Goal: Task Accomplishment & Management: Manage account settings

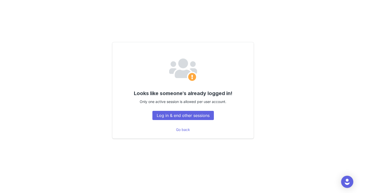
click at [192, 120] on div "Looks like someone's already logged in! Only one active session is allowed per …" at bounding box center [182, 90] width 141 height 96
click at [190, 117] on button "Log in & end other sessions" at bounding box center [182, 115] width 61 height 9
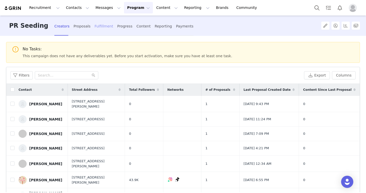
click at [95, 27] on div "Fulfillment" at bounding box center [103, 26] width 19 height 13
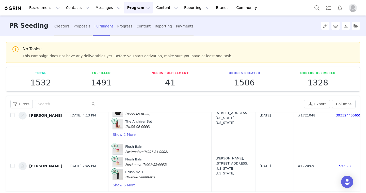
scroll to position [857, 0]
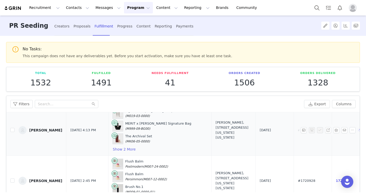
drag, startPoint x: 346, startPoint y: 140, endPoint x: 306, endPoint y: 126, distance: 42.6
click at [306, 126] on tr "[PERSON_NAME] [DATE] 4:13 PM Signature Lip Lightweight Lip Blush (M019-03-0000)…" at bounding box center [243, 130] width 474 height 50
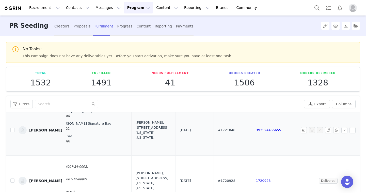
scroll to position [857, 89]
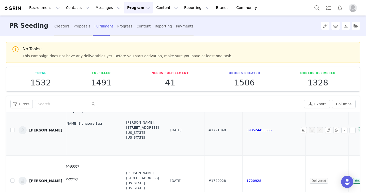
click at [242, 143] on td "393524455655" at bounding box center [273, 130] width 63 height 50
drag, startPoint x: 253, startPoint y: 131, endPoint x: 218, endPoint y: 131, distance: 35.0
click at [242, 131] on td "393524455655" at bounding box center [273, 130] width 63 height 50
copy link "393524455655"
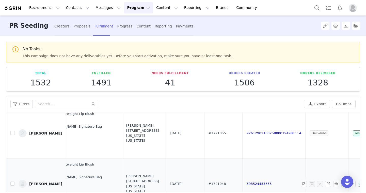
scroll to position [798, 89]
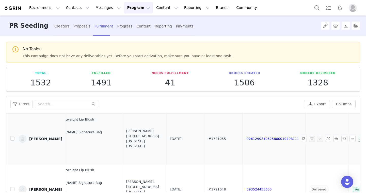
drag, startPoint x: 277, startPoint y: 142, endPoint x: 218, endPoint y: 141, distance: 58.4
click at [242, 141] on td "92612902103258000194981114" at bounding box center [273, 138] width 63 height 50
copy link "92612902103258000194981114"
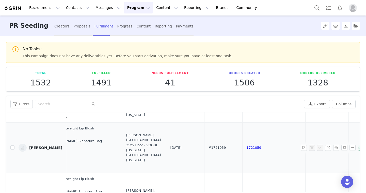
scroll to position [738, 89]
drag, startPoint x: 237, startPoint y: 151, endPoint x: 214, endPoint y: 149, distance: 23.4
click at [214, 149] on tr "[PERSON_NAME] [DATE] 4:20 PM Signature Lip Lightweight Lip Blush (M019-03-0000)…" at bounding box center [154, 148] width 474 height 50
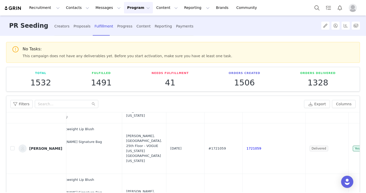
copy tr "1721059"
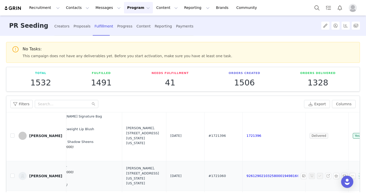
scroll to position [670, 89]
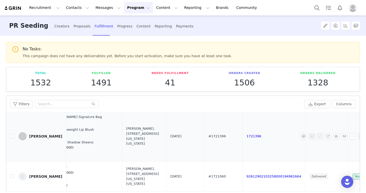
drag, startPoint x: 264, startPoint y: 138, endPoint x: 214, endPoint y: 138, distance: 49.5
click at [214, 138] on tr "[PERSON_NAME] [DATE] 7:35 PM MERIT x [PERSON_NAME] Signature Bag (M999-09-BG00)…" at bounding box center [154, 136] width 474 height 50
copy tr "1721396"
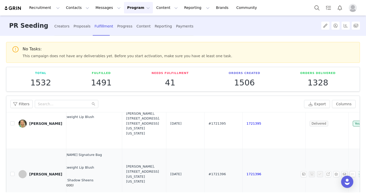
scroll to position [631, 89]
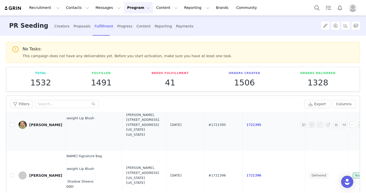
drag, startPoint x: 247, startPoint y: 127, endPoint x: 213, endPoint y: 126, distance: 33.7
click at [213, 126] on tr "[PERSON_NAME] [DATE] 7:36 PM MERIT x [PERSON_NAME] Signature Bag (M999-09-BG00)…" at bounding box center [154, 124] width 474 height 50
copy tr "1721395"
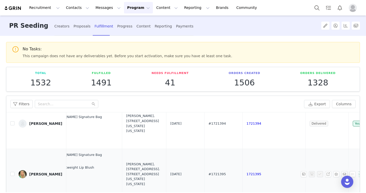
scroll to position [580, 89]
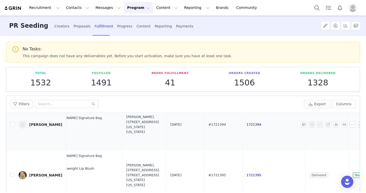
drag, startPoint x: 245, startPoint y: 126, endPoint x: 209, endPoint y: 125, distance: 35.8
click at [209, 125] on tr "[PERSON_NAME] [DATE] 7:36 PM Signature Lip Lightweight Lip Blush (M019-03-0000)…" at bounding box center [154, 124] width 474 height 50
copy tr "1721394"
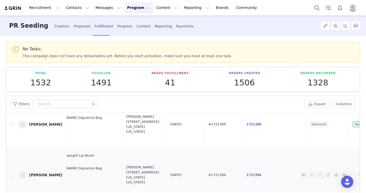
scroll to position [527, 89]
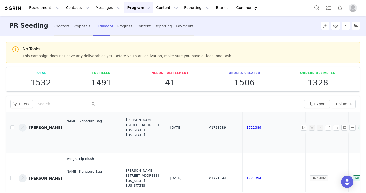
drag, startPoint x: 252, startPoint y: 130, endPoint x: 221, endPoint y: 129, distance: 31.2
click at [242, 129] on td "1721389" at bounding box center [273, 127] width 63 height 50
copy link "1721389"
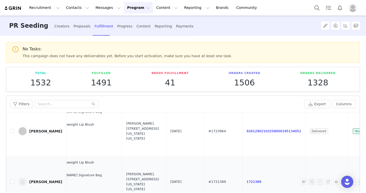
scroll to position [471, 89]
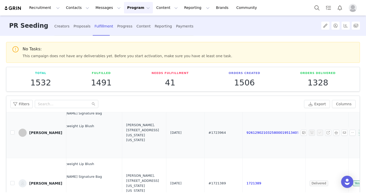
drag, startPoint x: 274, startPoint y: 136, endPoint x: 194, endPoint y: 133, distance: 80.7
click at [194, 133] on tr "[PERSON_NAME] [DATE] 2:02 PM MERIT x [PERSON_NAME] Signature Bag (M999-09-BG00)…" at bounding box center [154, 132] width 474 height 50
click at [259, 147] on td "92612902103258000195134052" at bounding box center [273, 132] width 63 height 50
drag, startPoint x: 267, startPoint y: 145, endPoint x: 221, endPoint y: 129, distance: 48.6
click at [242, 129] on td "92612902103258000195134052" at bounding box center [273, 132] width 63 height 50
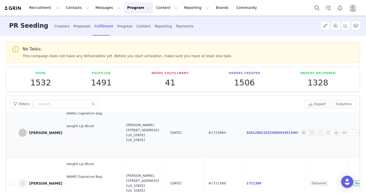
copy link "92612902103258000195134052"
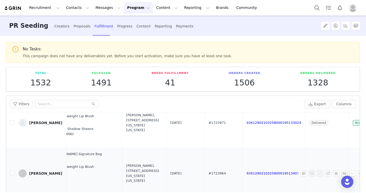
scroll to position [428, 89]
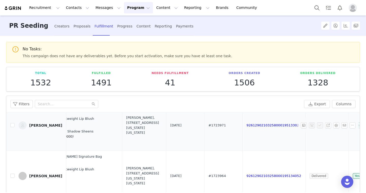
drag, startPoint x: 273, startPoint y: 137, endPoint x: 220, endPoint y: 120, distance: 55.0
click at [242, 120] on td "92612902103258000195133024" at bounding box center [273, 125] width 63 height 50
copy link "92612902103258000195133024"
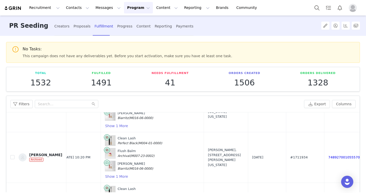
scroll to position [1107, 8]
click at [66, 101] on input "text" at bounding box center [66, 104] width 63 height 8
type input "[PERSON_NAME]"
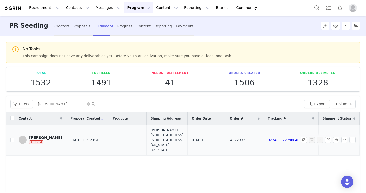
click at [31, 137] on div "[PERSON_NAME]" at bounding box center [45, 137] width 33 height 4
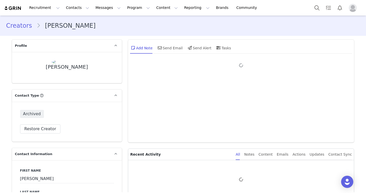
type input "+1 ([GEOGRAPHIC_DATA])"
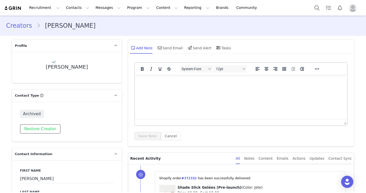
click at [39, 128] on button "Restore Creator" at bounding box center [40, 128] width 40 height 9
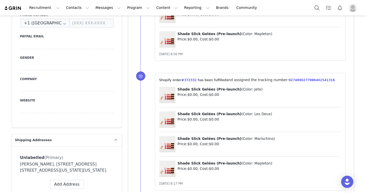
scroll to position [233, 0]
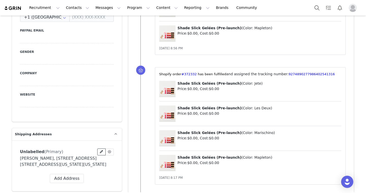
click at [103, 149] on span at bounding box center [101, 151] width 5 height 5
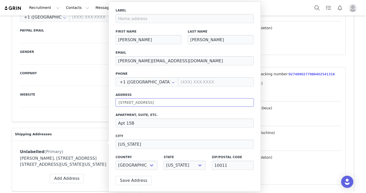
drag, startPoint x: 152, startPoint y: 102, endPoint x: 117, endPoint y: 101, distance: 34.8
click at [117, 101] on input "[STREET_ADDRESS]" at bounding box center [184, 102] width 138 height 8
paste input ""[STREET_ADDRESS][US_STATE] ""
type input ""[STREET_ADDRESS][US_STATE] ""
select select
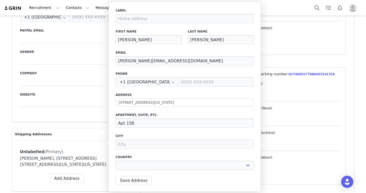
type input "[STREET_ADDRESS]"
type input "[US_STATE]"
select select "[object Object]"
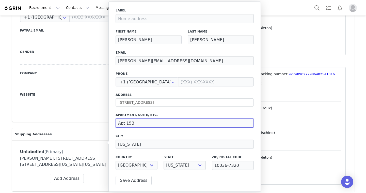
drag, startPoint x: 138, startPoint y: 124, endPoint x: 105, endPoint y: 124, distance: 32.7
click at [105, 124] on body "Recruitment Recruitment Creator Search Curated Lists Landing Pages Web Extensio…" at bounding box center [183, 96] width 366 height 193
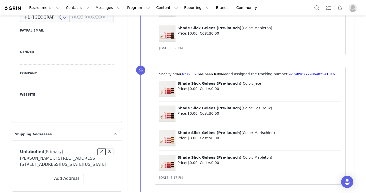
click at [102, 150] on icon at bounding box center [101, 151] width 3 height 3
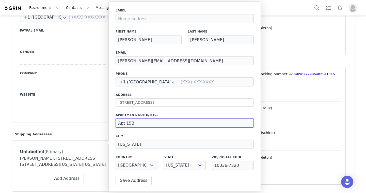
drag, startPoint x: 146, startPoint y: 123, endPoint x: 114, endPoint y: 123, distance: 32.0
click at [114, 123] on div "Label First Name [PERSON_NAME] Last Name [PERSON_NAME] Email [PERSON_NAME][EMAI…" at bounding box center [184, 97] width 152 height 190
type input "7th Floor"
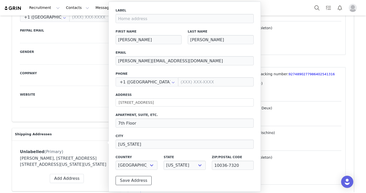
click at [133, 178] on button "Save Address" at bounding box center [133, 180] width 36 height 9
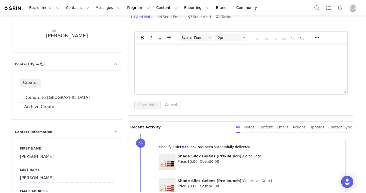
scroll to position [0, 0]
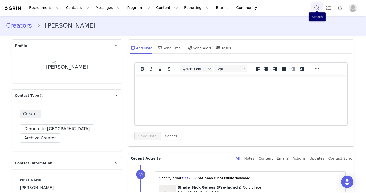
click at [316, 9] on button "Search" at bounding box center [316, 7] width 11 height 11
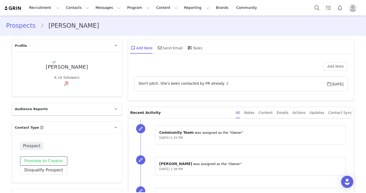
click at [56, 162] on button "Promote to Creator" at bounding box center [43, 160] width 47 height 9
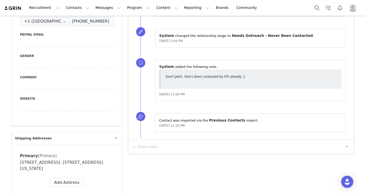
scroll to position [274, 0]
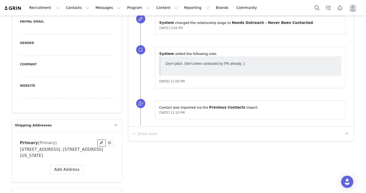
click at [101, 139] on button at bounding box center [101, 142] width 8 height 7
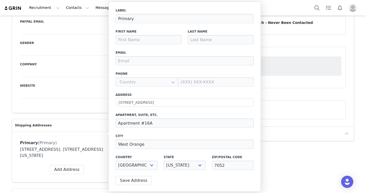
click at [68, 152] on div "Primary (Primary) Delete Address Yes, delete Address 234 Eagle Rock Avenue. Apa…" at bounding box center [67, 156] width 94 height 35
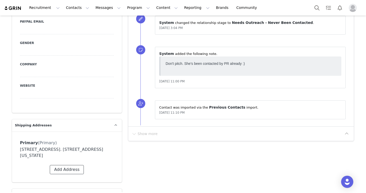
click at [68, 165] on button "Add Address" at bounding box center [67, 169] width 34 height 9
select select
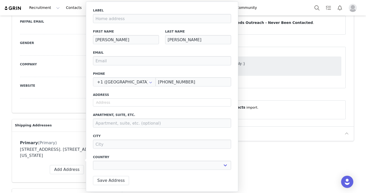
click at [134, 108] on div "Label First Name Tiffany Last Name Dodson Email Phone +1 (United States) +93 (A…" at bounding box center [162, 90] width 138 height 164
click at [131, 104] on input "text" at bounding box center [162, 102] width 138 height 8
paste input ""300 West 57th Street, 25th Floor, New York, NY, 10019""
type input ""300 West 57th Street, 25th Floor, New York, NY, 10019""
select select
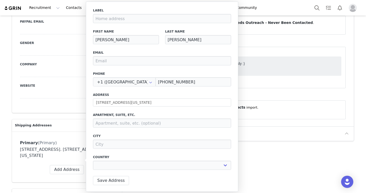
type input "300 W 57th St"
type input "[US_STATE]"
select select "[object Object]"
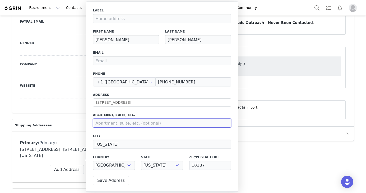
click at [113, 125] on input at bounding box center [162, 122] width 138 height 9
type input "25th Floor"
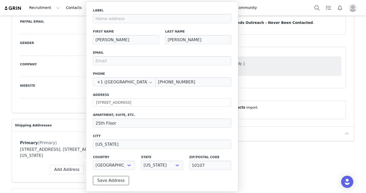
click at [116, 179] on button "Save Address" at bounding box center [111, 180] width 36 height 9
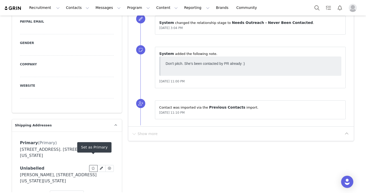
click at [94, 166] on icon at bounding box center [93, 167] width 4 height 3
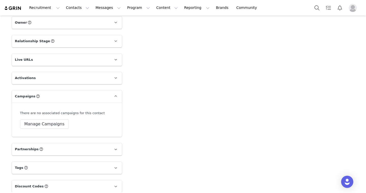
scroll to position [564, 0]
click at [56, 119] on button "Manage Campaigns" at bounding box center [44, 123] width 49 height 9
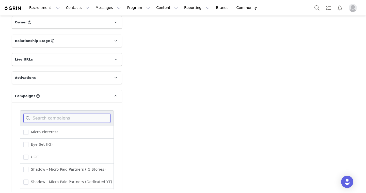
click at [61, 113] on input at bounding box center [66, 117] width 87 height 9
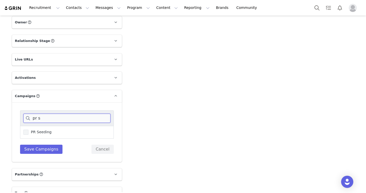
type input "pr s"
click at [36, 129] on span "PR Seeding" at bounding box center [39, 131] width 23 height 5
click at [28, 129] on input "PR Seeding" at bounding box center [28, 129] width 0 height 0
click at [40, 144] on button "Save Campaigns" at bounding box center [41, 148] width 43 height 9
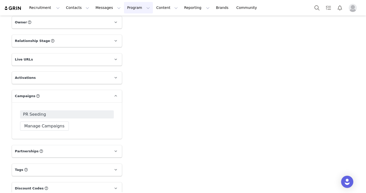
click at [131, 10] on button "Program Program" at bounding box center [138, 7] width 29 height 11
click at [133, 31] on p "Campaigns" at bounding box center [130, 31] width 20 height 5
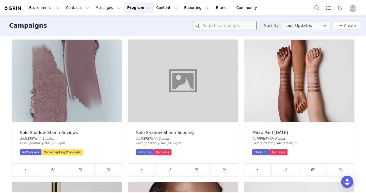
click at [222, 27] on input at bounding box center [224, 25] width 63 height 9
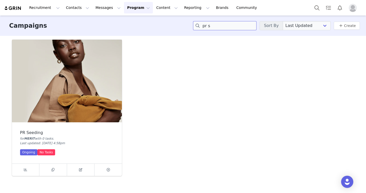
type input "pr s"
click at [11, 108] on div "PR Seeding for MERIT with 0 task s . Last updated: Aug 3, 2023 at 4:58pm Ongoin…" at bounding box center [67, 108] width 116 height 142
click at [27, 109] on img at bounding box center [67, 81] width 110 height 82
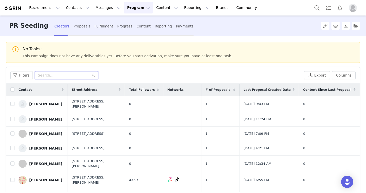
click at [48, 77] on input "text" at bounding box center [66, 75] width 63 height 8
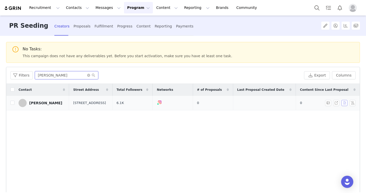
type input "tiffany"
click at [343, 104] on button "button" at bounding box center [344, 103] width 6 height 6
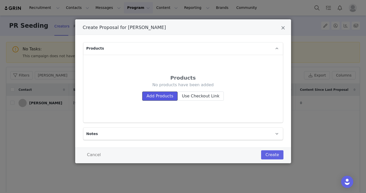
click at [171, 98] on button "Add Products" at bounding box center [159, 95] width 35 height 9
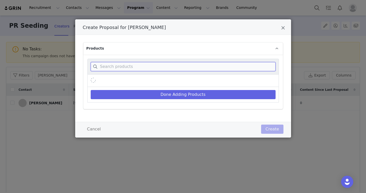
click at [154, 66] on input "Create Proposal for Tiffany Dodson" at bounding box center [183, 66] width 185 height 9
type input "a"
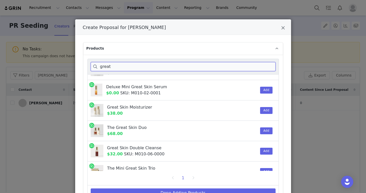
scroll to position [26, 0]
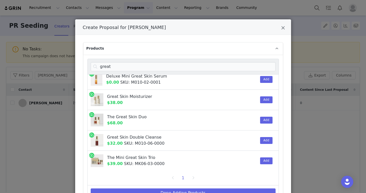
click at [267, 165] on div "Add" at bounding box center [264, 160] width 15 height 20
click at [266, 162] on button "Add" at bounding box center [266, 160] width 12 height 7
drag, startPoint x: 127, startPoint y: 67, endPoint x: 84, endPoint y: 66, distance: 42.4
click at [84, 66] on div "great Great Skin Serum $38.00 Add Deluxe Mini Great Skin Serum $0.00 SKU: M010-…" at bounding box center [182, 131] width 199 height 153
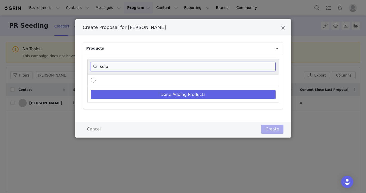
scroll to position [0, 0]
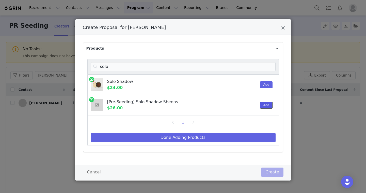
click at [263, 105] on button "Add" at bounding box center [266, 104] width 12 height 7
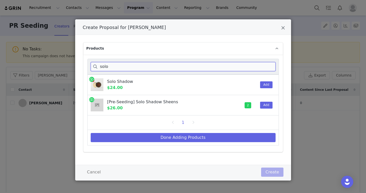
drag, startPoint x: 176, startPoint y: 69, endPoint x: 72, endPoint y: 60, distance: 104.2
click at [72, 60] on div "Create Proposal for Tiffany Dodson Products solo Solo Shadow $24.00 Add [Pre-Se…" at bounding box center [183, 96] width 366 height 193
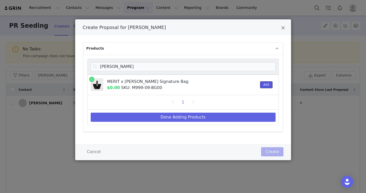
click at [261, 84] on button "Add" at bounding box center [266, 84] width 12 height 7
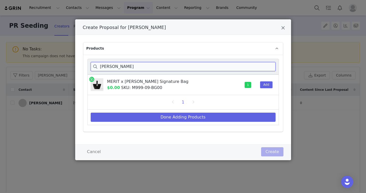
drag, startPoint x: 236, startPoint y: 66, endPoint x: 129, endPoint y: 66, distance: 107.1
click at [129, 66] on input "brandon" at bounding box center [183, 66] width 185 height 9
drag, startPoint x: 110, startPoint y: 66, endPoint x: 70, endPoint y: 65, distance: 39.6
click at [70, 65] on div "Create Proposal for Tiffany Dodson Products brandon MERIT x Brandon Maxwell Sig…" at bounding box center [183, 96] width 366 height 193
type input "blush"
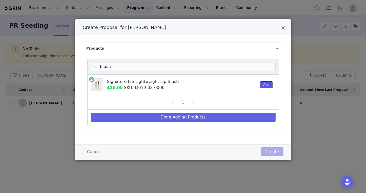
click at [262, 85] on button "Add" at bounding box center [266, 84] width 12 height 7
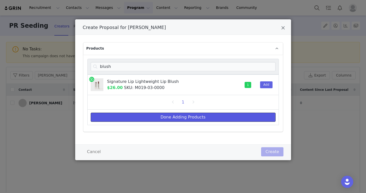
click at [264, 119] on button "Done Adding Products" at bounding box center [183, 116] width 185 height 9
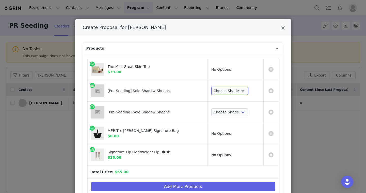
click at [228, 88] on select "Choose Shade Sartorial Glacé Iris Matchbook" at bounding box center [229, 91] width 37 height 8
select select "28752870"
click at [211, 87] on select "Choose Shade Sartorial Glacé Iris Matchbook" at bounding box center [229, 91] width 37 height 8
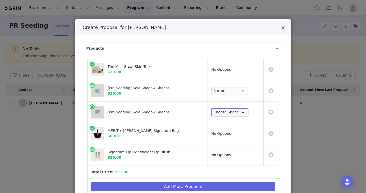
click at [232, 110] on select "Choose Shade Sartorial Glacé Iris Matchbook" at bounding box center [229, 112] width 37 height 8
select select "28752872"
click at [211, 108] on select "Choose Shade Sartorial Glacé Iris Matchbook" at bounding box center [229, 112] width 37 height 8
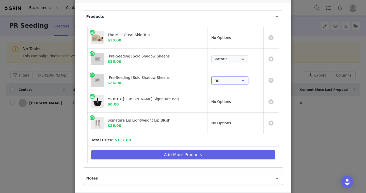
scroll to position [38, 0]
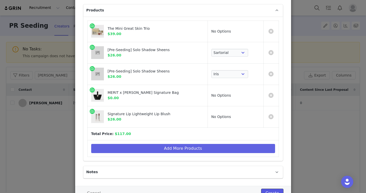
click at [273, 190] on button "Create" at bounding box center [272, 192] width 22 height 9
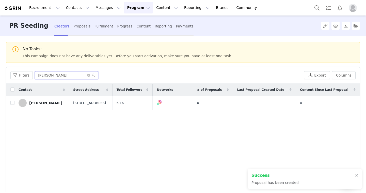
drag, startPoint x: 65, startPoint y: 77, endPoint x: 7, endPoint y: 65, distance: 59.6
click at [7, 65] on div "No Tasks: This campaign does not have any deliverables yet. Before you start ac…" at bounding box center [183, 114] width 366 height 156
type input "jamie"
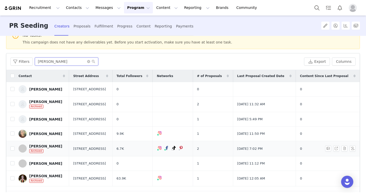
scroll to position [19, 0]
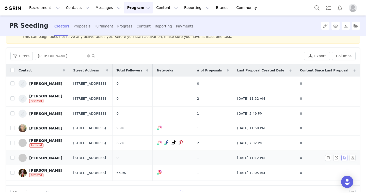
click at [344, 158] on button "button" at bounding box center [344, 157] width 6 height 6
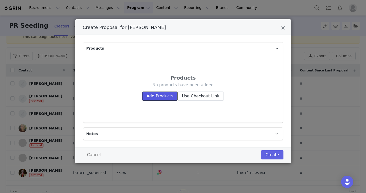
click at [161, 98] on button "Add Products" at bounding box center [159, 95] width 35 height 9
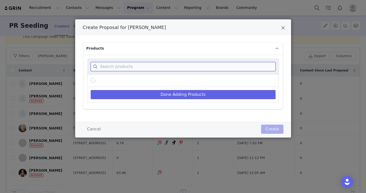
click at [163, 69] on input "Create Proposal for Jamie Schneider" at bounding box center [183, 66] width 185 height 9
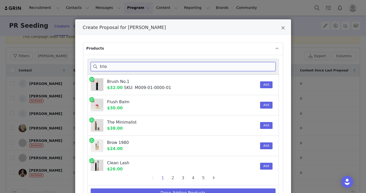
click at [147, 68] on input "trio" at bounding box center [183, 66] width 185 height 9
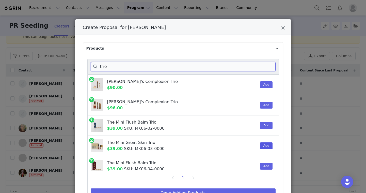
type input "trio"
click at [262, 147] on button "Add" at bounding box center [266, 145] width 12 height 7
drag, startPoint x: 135, startPoint y: 69, endPoint x: 83, endPoint y: 66, distance: 52.1
click at [83, 66] on div "trio Andreea's Complexion Trio $90.00 Add Amanda's Complexion Trio $96.00 Add T…" at bounding box center [182, 131] width 199 height 153
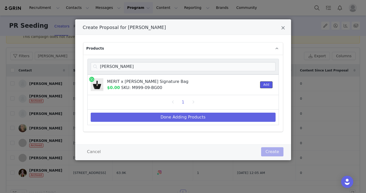
click at [267, 86] on button "Add" at bounding box center [266, 84] width 12 height 7
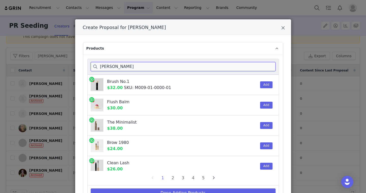
drag, startPoint x: 249, startPoint y: 68, endPoint x: 136, endPoint y: 57, distance: 113.2
click at [136, 57] on div "brandon Brush No.1 $32.00 SKU: M009-01-0000-01 Add Flush Balm $30.00 Add The Mi…" at bounding box center [182, 131] width 199 height 153
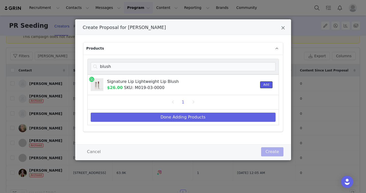
click at [266, 84] on button "Add" at bounding box center [266, 84] width 12 height 7
drag, startPoint x: 244, startPoint y: 67, endPoint x: 95, endPoint y: 61, distance: 149.3
click at [95, 61] on div "blush" at bounding box center [182, 67] width 191 height 16
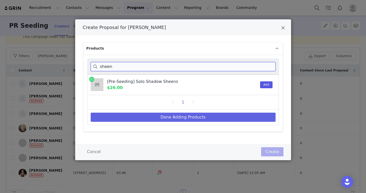
type input "sheen"
click at [267, 84] on button "Add" at bounding box center [266, 84] width 12 height 7
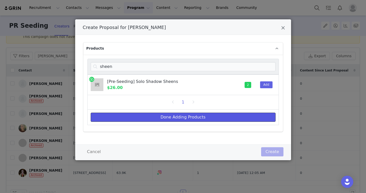
click at [245, 115] on button "Done Adding Products" at bounding box center [183, 116] width 185 height 9
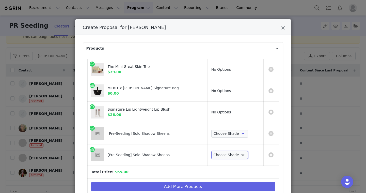
click at [229, 153] on select "Choose Shade Sartorial Glacé Iris Matchbook" at bounding box center [229, 155] width 37 height 8
select select "28752871"
click at [211, 151] on select "Choose Shade Sartorial Glacé Iris Matchbook" at bounding box center [229, 155] width 37 height 8
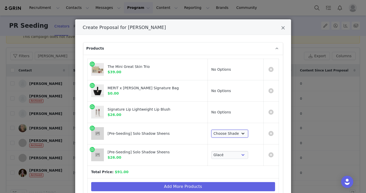
click at [233, 134] on select "Choose Shade Sartorial Glacé Iris Matchbook" at bounding box center [229, 133] width 37 height 8
select select "28752873"
click at [211, 129] on select "Choose Shade Sartorial Glacé Iris Matchbook" at bounding box center [229, 133] width 37 height 8
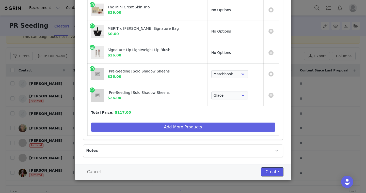
click at [265, 173] on button "Create" at bounding box center [272, 171] width 22 height 9
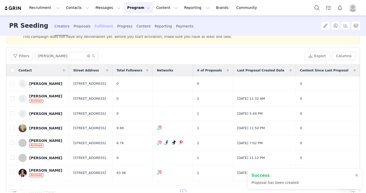
click at [94, 28] on div "Fulfillment" at bounding box center [103, 26] width 19 height 13
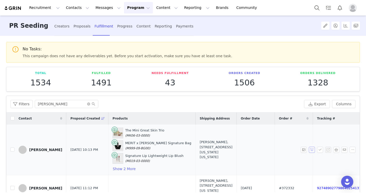
click at [311, 149] on button "button" at bounding box center [311, 149] width 6 height 6
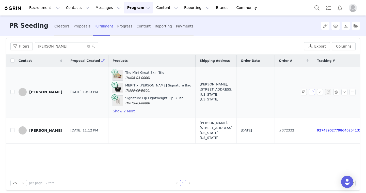
scroll to position [48, 0]
click at [87, 46] on icon "icon: close-circle" at bounding box center [88, 46] width 3 height 3
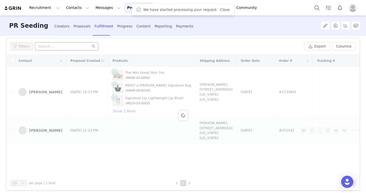
scroll to position [58, 0]
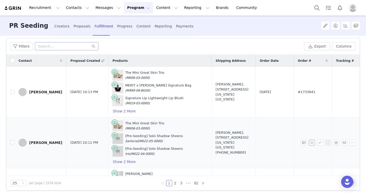
click at [310, 143] on button "button" at bounding box center [311, 142] width 6 height 6
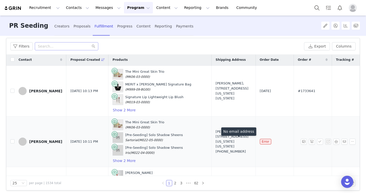
click at [215, 138] on div "Tiffany Dodson, 300 W 57th St. 25th Floor New York, New York 10107 United State…" at bounding box center [233, 141] width 36 height 25
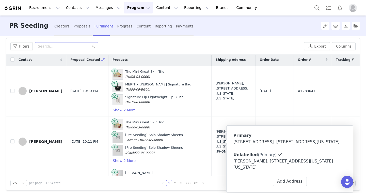
type input "Tiffany"
type input "Dodson"
type input "+1 ([GEOGRAPHIC_DATA])"
type input "(908) 247-7510"
type input "25th Floor"
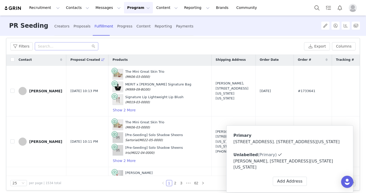
type input "[US_STATE]"
select select "[object Object]"
click at [332, 156] on icon at bounding box center [333, 154] width 3 height 3
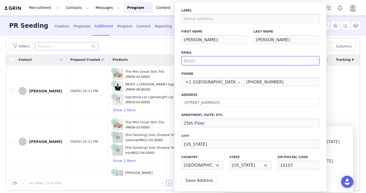
click at [219, 63] on input "email" at bounding box center [250, 60] width 138 height 9
type input "tiffany_dodson@hearst.com"
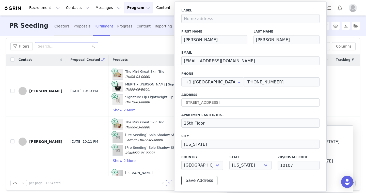
click at [203, 177] on button "Save Address" at bounding box center [199, 180] width 36 height 9
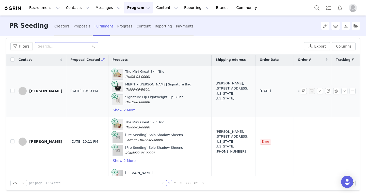
scroll to position [0, 0]
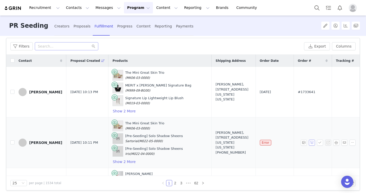
click at [312, 143] on button "button" at bounding box center [311, 142] width 6 height 6
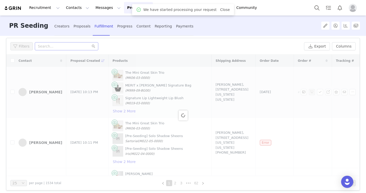
scroll to position [58, 0]
